Goal: Ask a question

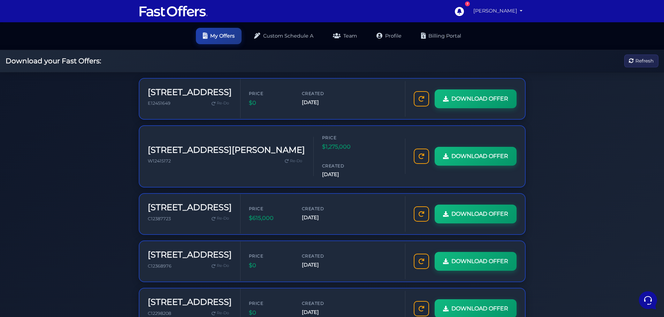
click at [470, 10] on link "[PERSON_NAME]" at bounding box center [497, 11] width 55 height 14
click at [470, 38] on link "My Profile" at bounding box center [497, 37] width 55 height 11
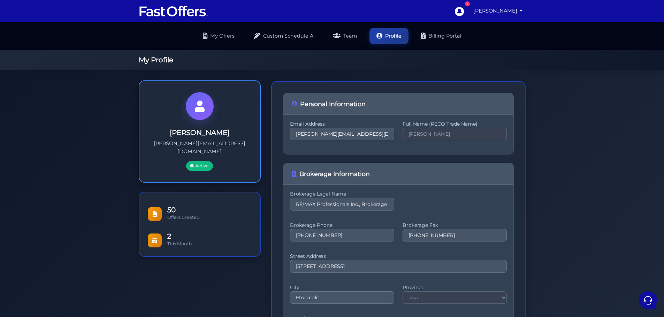
click at [186, 110] on div at bounding box center [200, 106] width 28 height 28
click at [211, 125] on div "David Rubel david@davidrubelrealtor.com Active" at bounding box center [200, 131] width 122 height 103
click at [218, 34] on link "My Offers" at bounding box center [219, 35] width 46 height 16
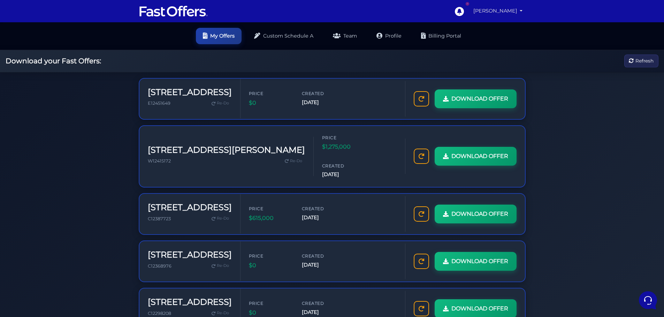
click at [515, 9] on link "[PERSON_NAME]" at bounding box center [497, 11] width 55 height 14
click at [498, 28] on link "My Offers" at bounding box center [497, 27] width 55 height 11
click at [499, 11] on link "[PERSON_NAME]" at bounding box center [497, 11] width 55 height 14
click at [498, 36] on link "My Profile" at bounding box center [497, 37] width 55 height 11
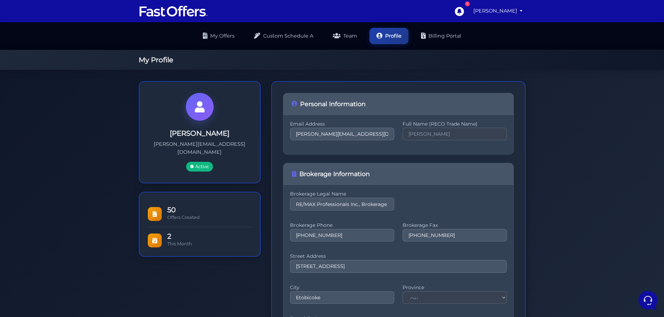
click at [651, 298] on icon at bounding box center [647, 300] width 18 height 18
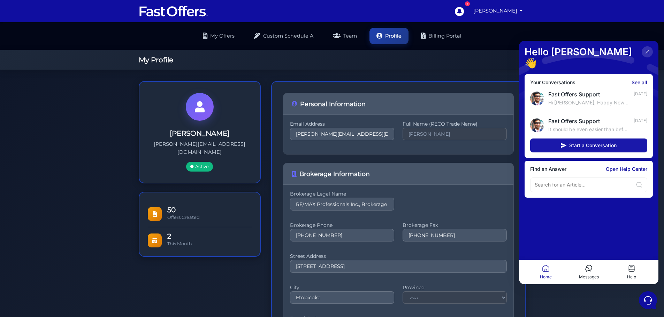
click at [559, 139] on button "Start a Conversation" at bounding box center [588, 146] width 117 height 14
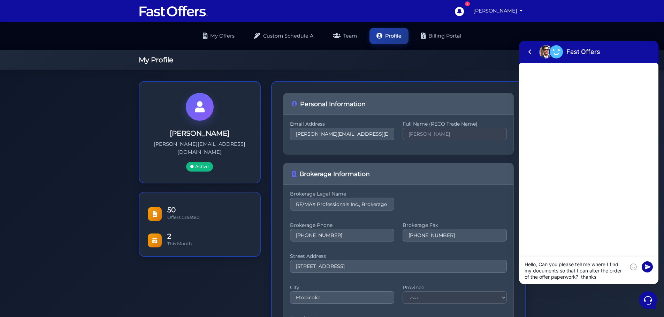
type textarea "Hello, Can you please tell me where I find my documents so that I can alter the…"
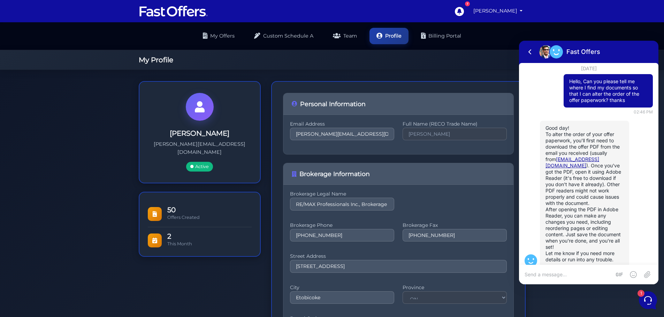
scroll to position [15, 0]
